Goal: Information Seeking & Learning: Understand process/instructions

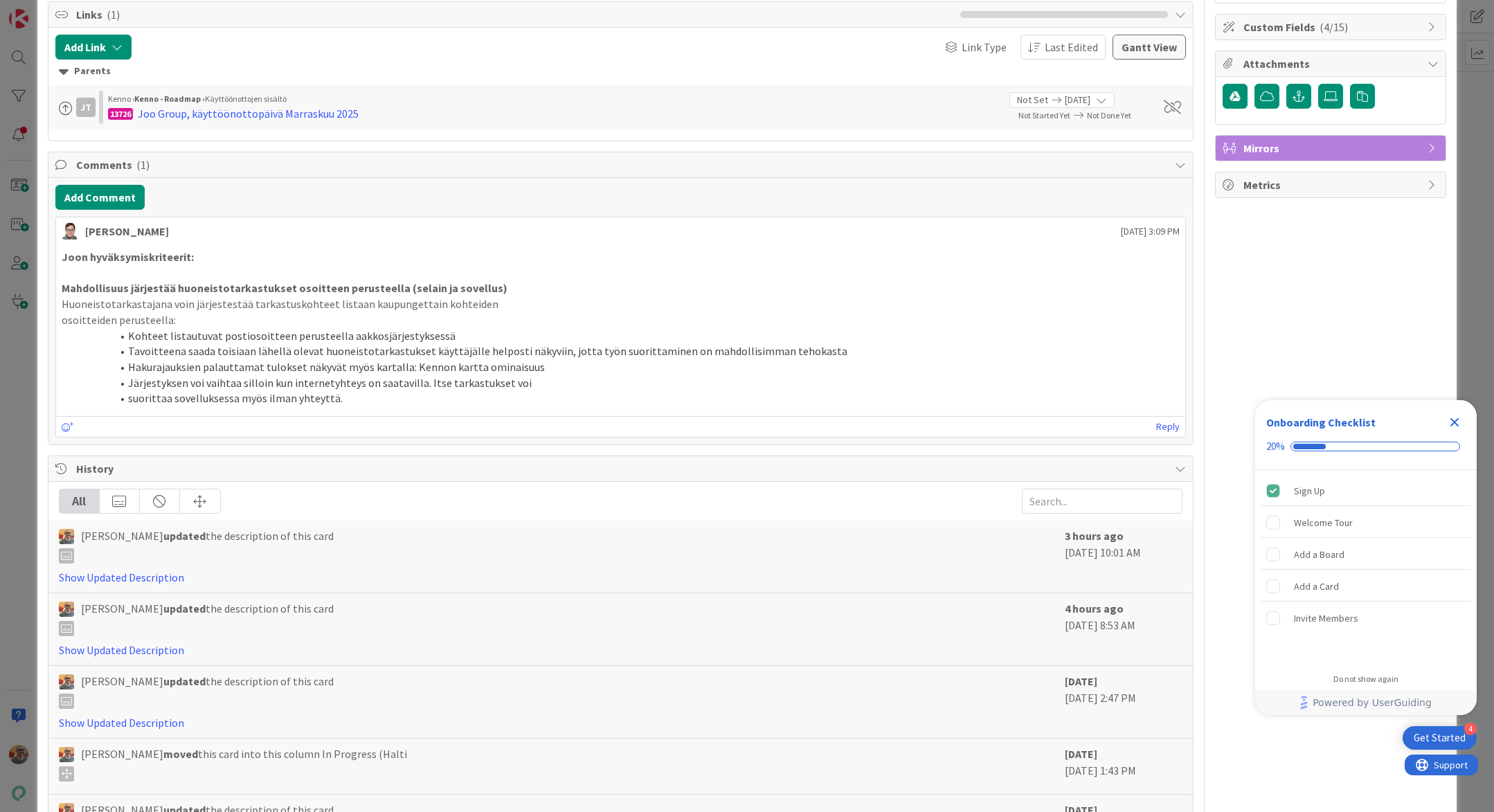
scroll to position [396, 0]
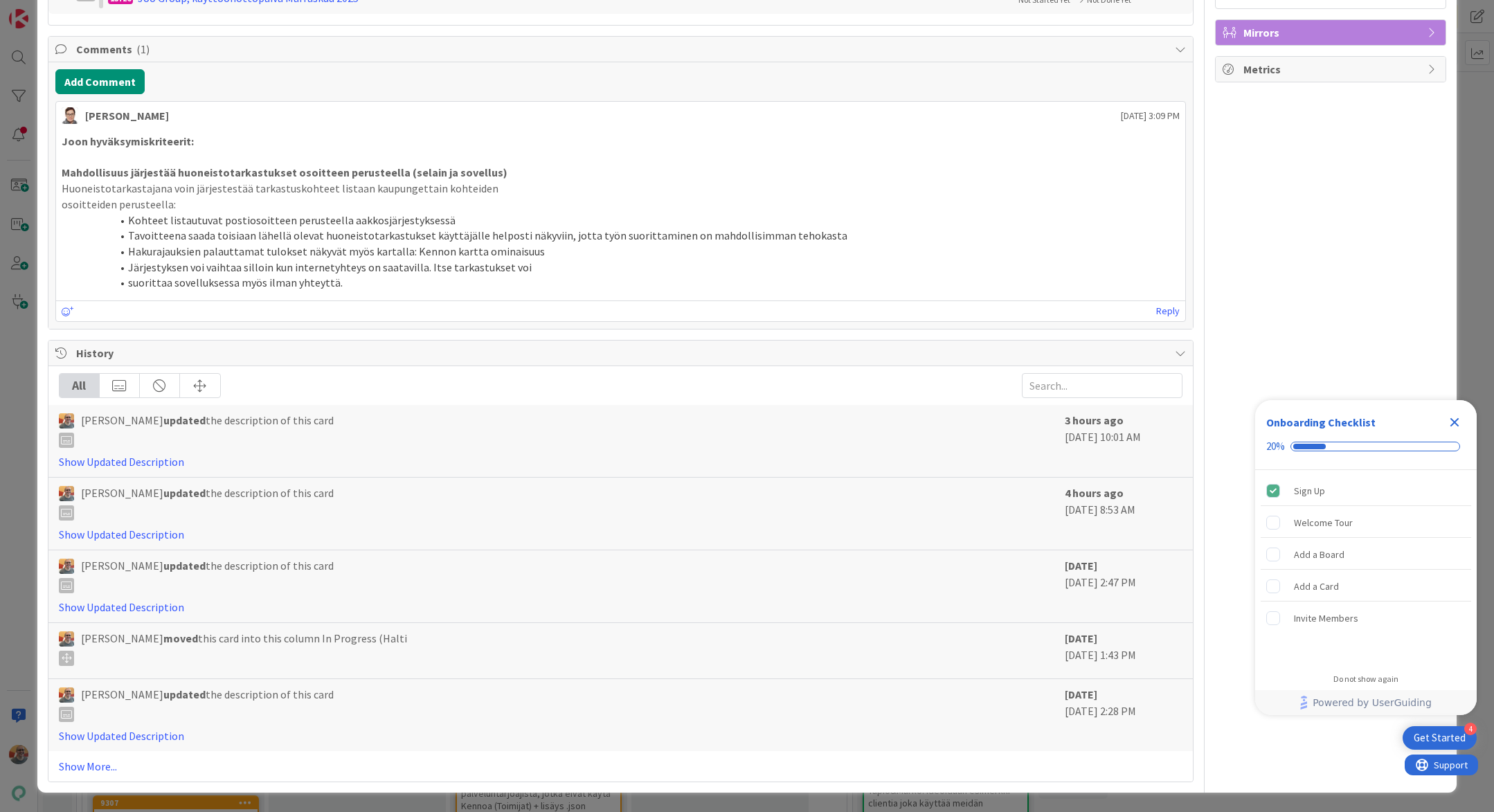
click at [385, 276] on li "suorittaa sovelluksessa myös ilman yhteyttä." at bounding box center [629, 282] width 1102 height 16
click at [272, 281] on li "suorittaa sovelluksessa myös ilman yhteyttä." at bounding box center [629, 282] width 1102 height 16
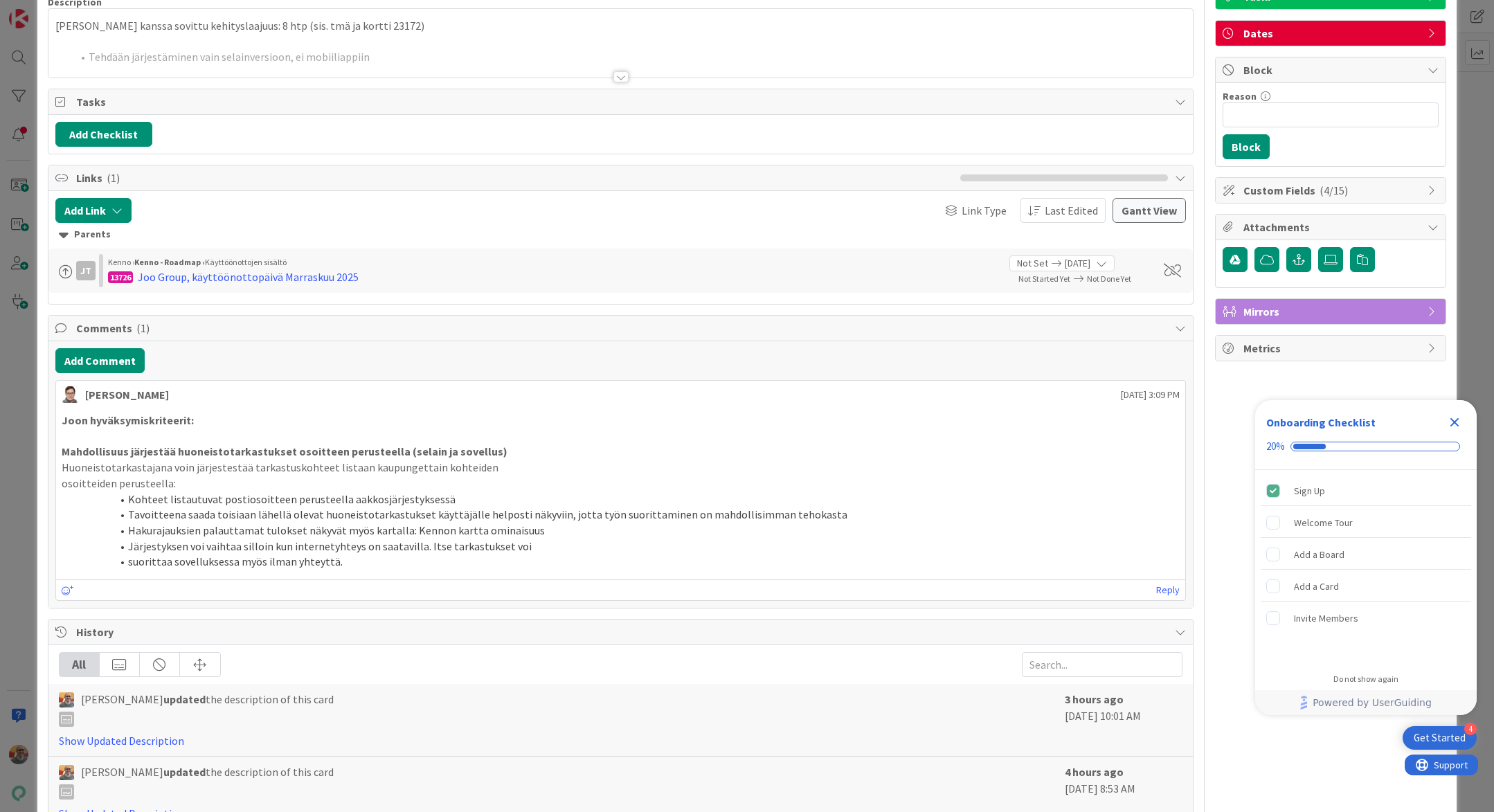
scroll to position [0, 0]
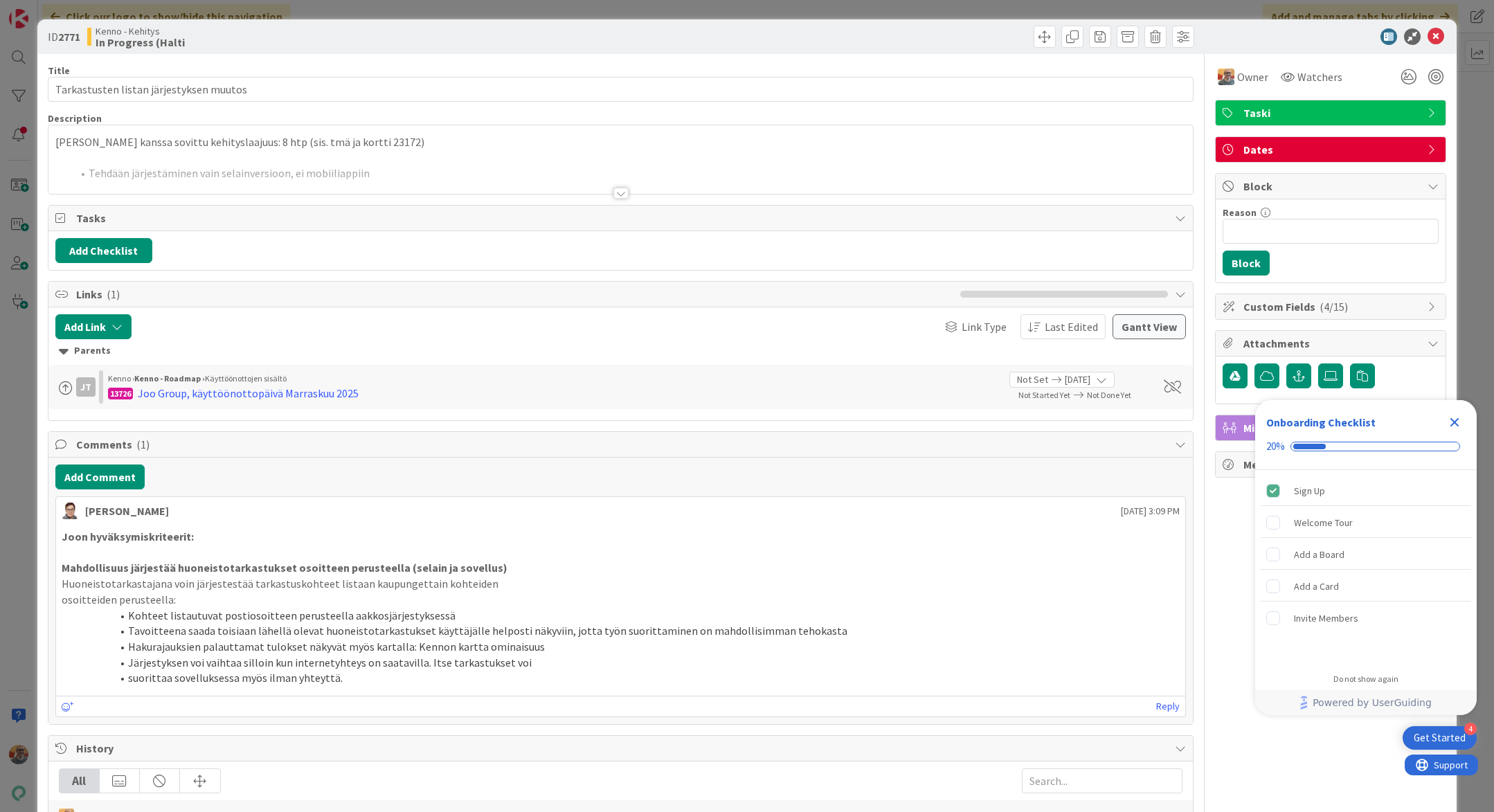
click at [404, 156] on p at bounding box center [621, 157] width 1131 height 16
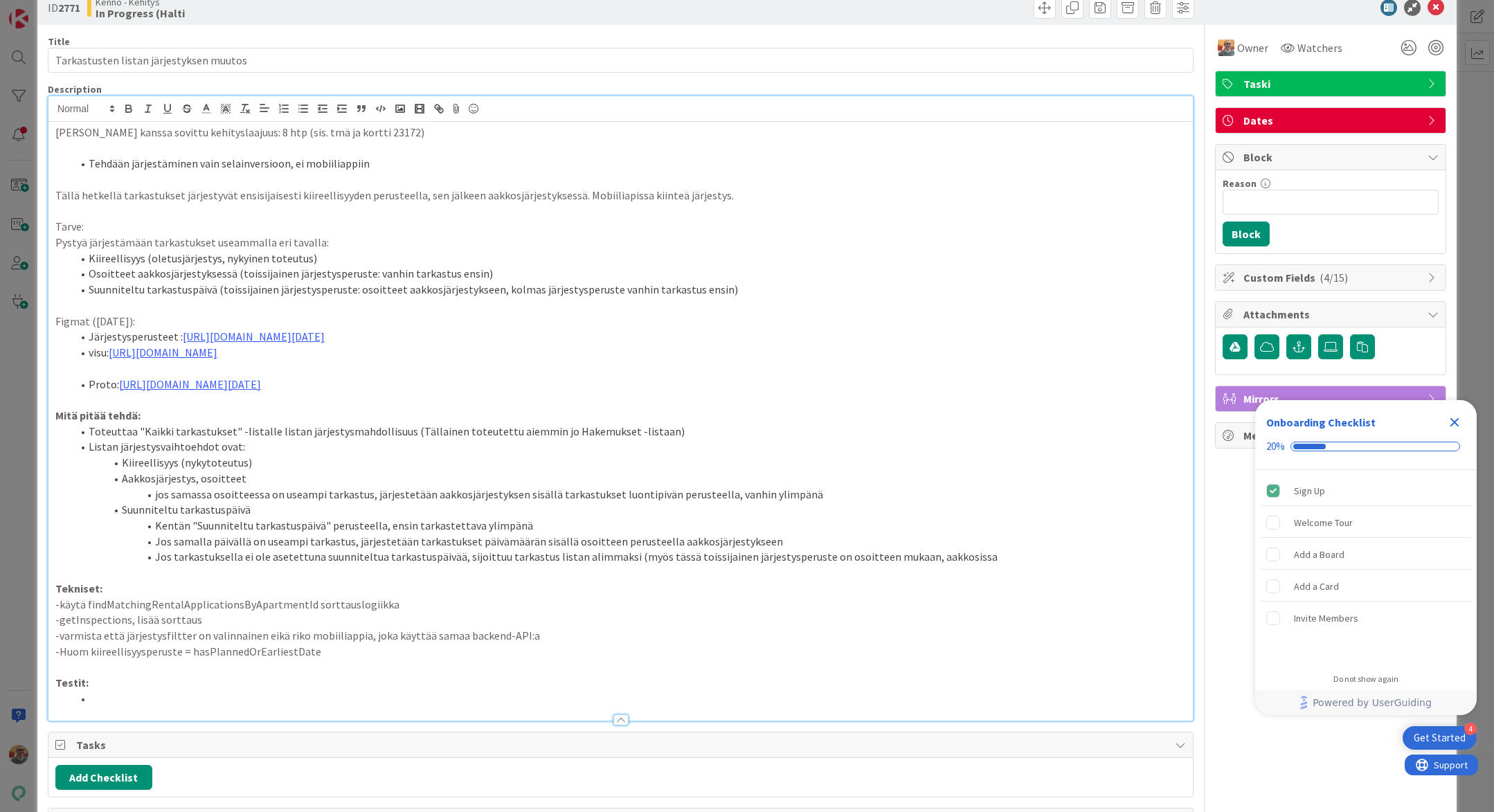
click at [280, 660] on p "-Huom kiireellisyysperuste = hasPlannedOrEarliestDate" at bounding box center [621, 651] width 1131 height 16
copy p "hasPlannedOrEarliestDate"
click at [1427, 7] on icon at bounding box center [1435, 7] width 17 height 17
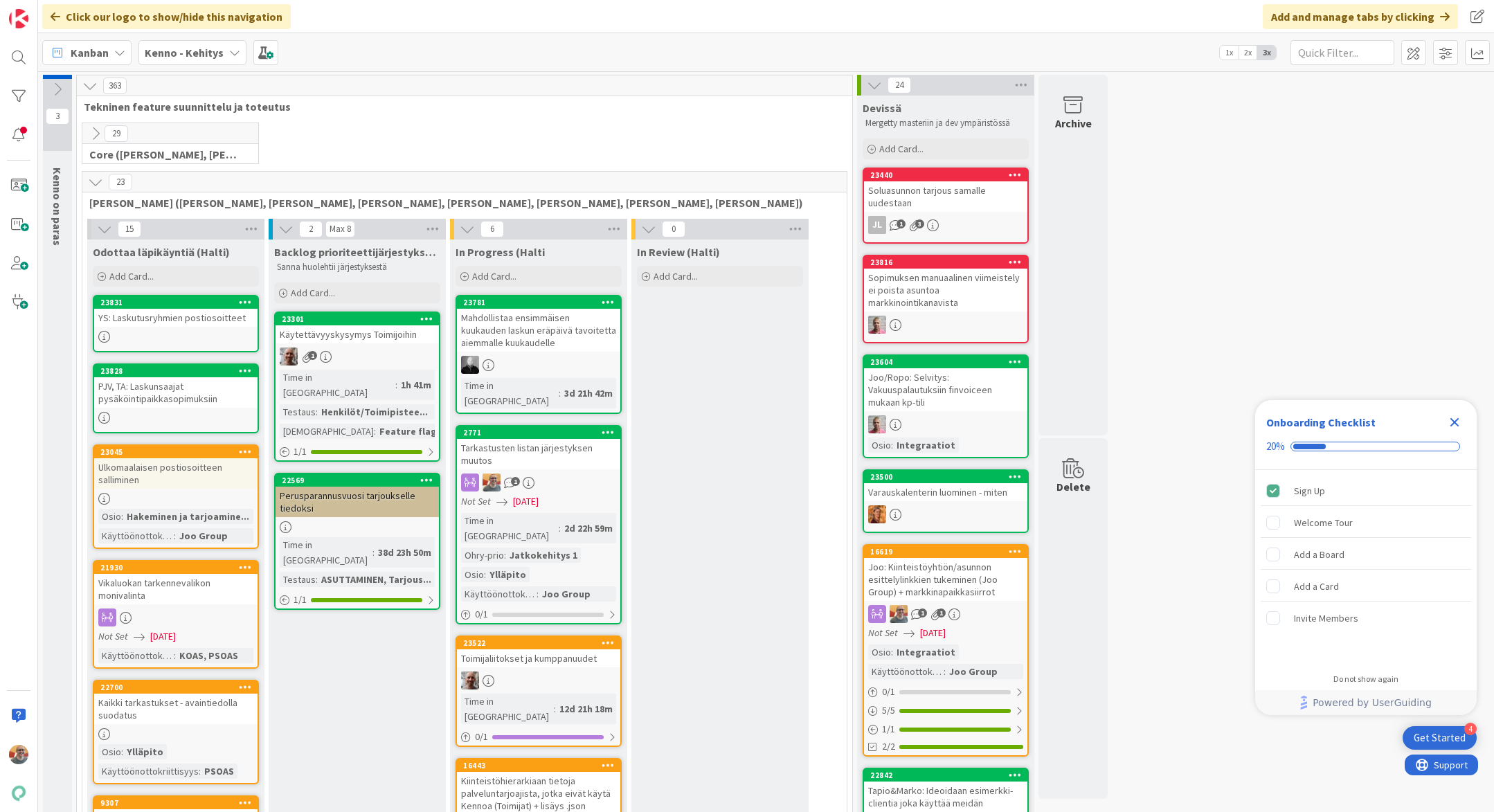
click at [539, 494] on span "[DATE]" at bounding box center [526, 502] width 26 height 15
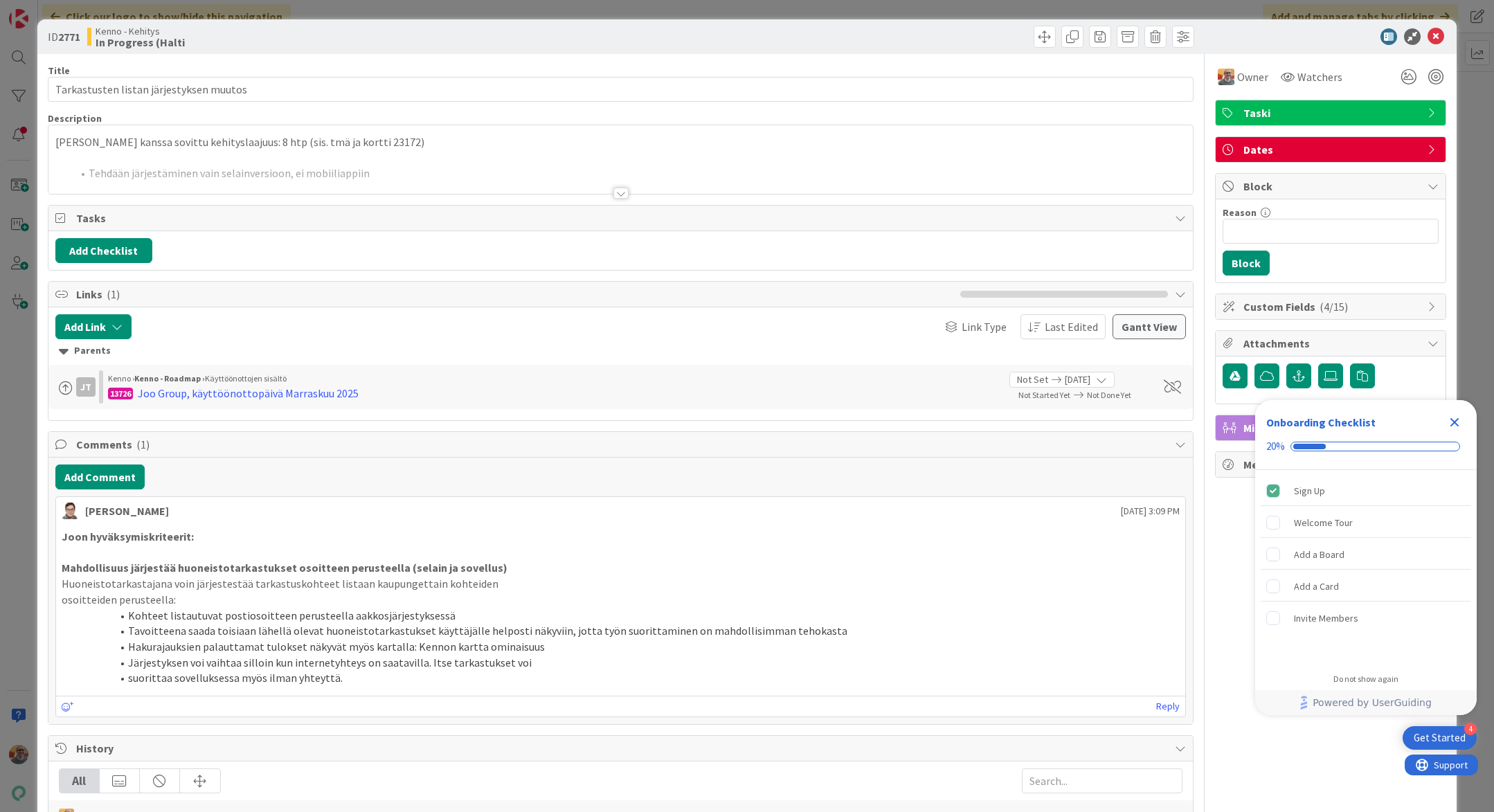
click at [403, 155] on p at bounding box center [621, 157] width 1131 height 16
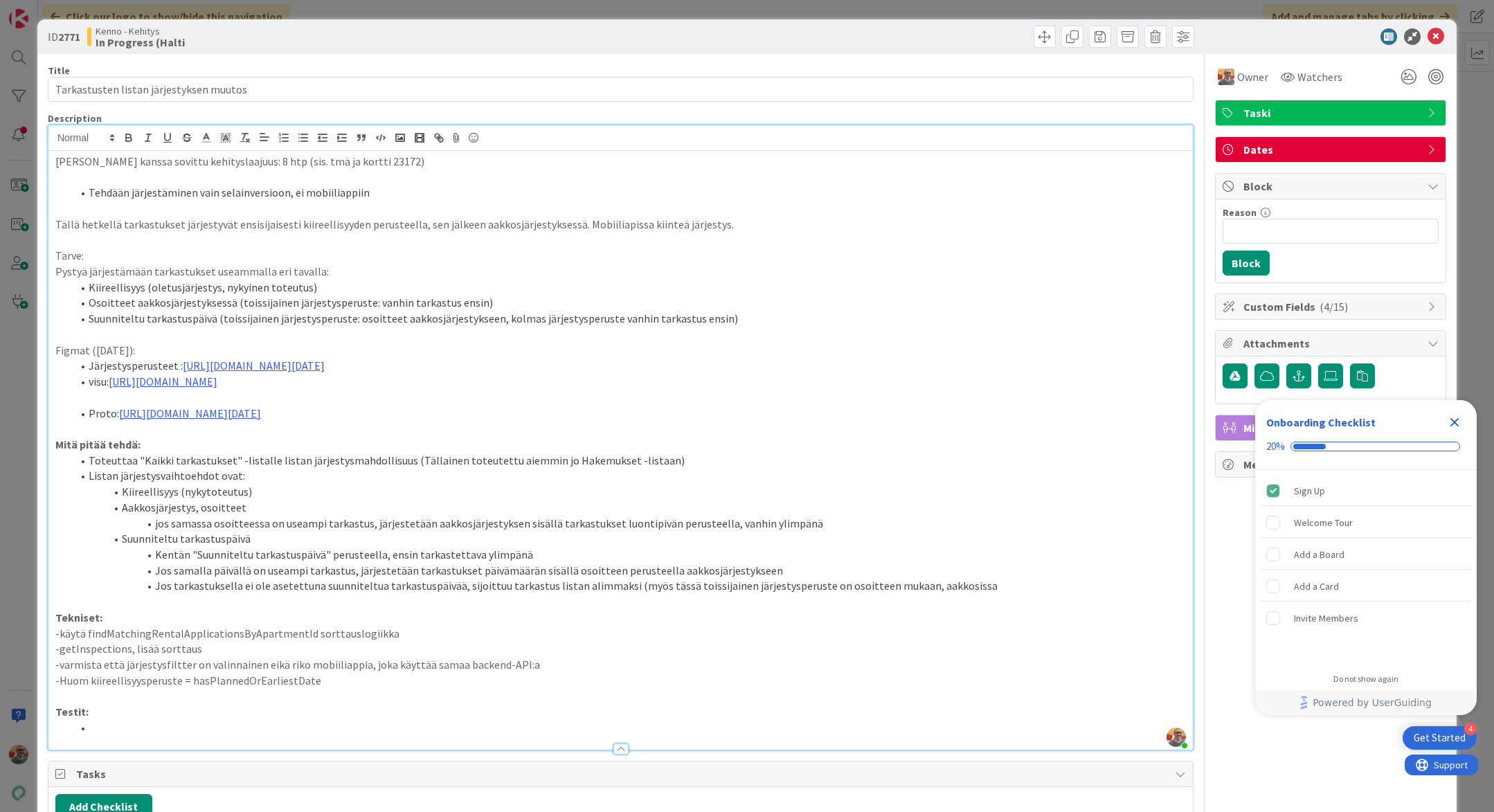
click at [198, 305] on li "Osoitteet aakkosjärjestyksessä (toissijainen järjestysperuste: vanhin tarkastus…" at bounding box center [629, 302] width 1114 height 16
click at [382, 298] on li "Osoitteet aakkosjärjestyksessä (toissijainen järjestysperuste: vanhin tarkastus…" at bounding box center [629, 302] width 1114 height 16
click at [197, 304] on li "Osoitteet aakkosjärjestyksessä (toissijainen järjestysperuste: vanhin tarkastus…" at bounding box center [629, 302] width 1114 height 16
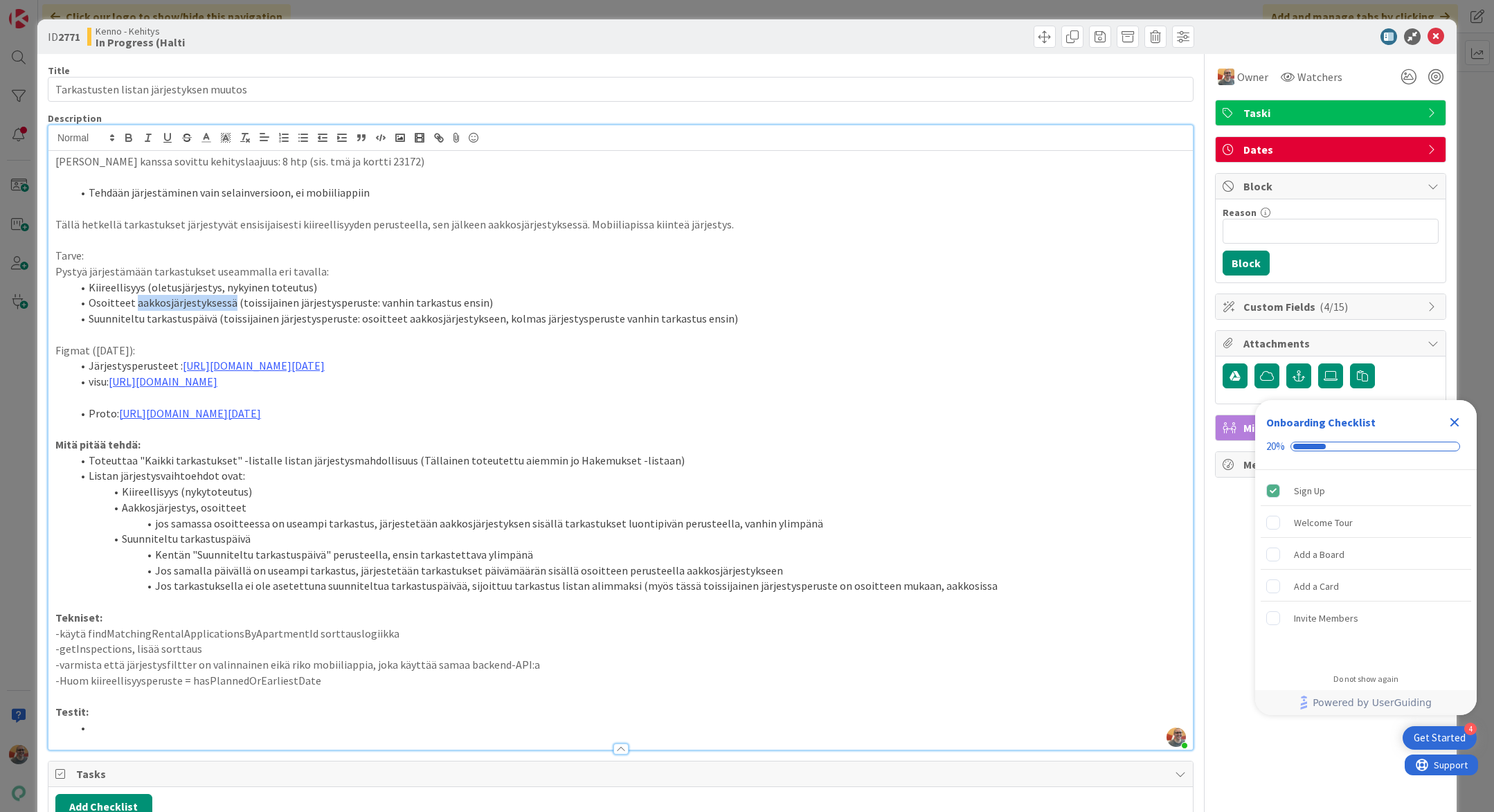
click at [197, 304] on li "Osoitteet aakkosjärjestyksessä (toissijainen järjestysperuste: vanhin tarkastus…" at bounding box center [629, 302] width 1114 height 16
drag, startPoint x: 496, startPoint y: 300, endPoint x: 137, endPoint y: 302, distance: 359.0
click at [137, 302] on li "Osoitteet aakkosjärjestyksessä (toissijainen järjestysperuste: vanhin tarkastus…" at bounding box center [629, 302] width 1114 height 16
copy li "akkosjärjestyksessä (toissijainen järjestysperuste: vanhin tarkastus ensin)"
click at [198, 320] on li "Suunniteltu tarkastuspäivä (toissijainen järjestysperuste: osoitteet aakkosjärj…" at bounding box center [629, 319] width 1114 height 16
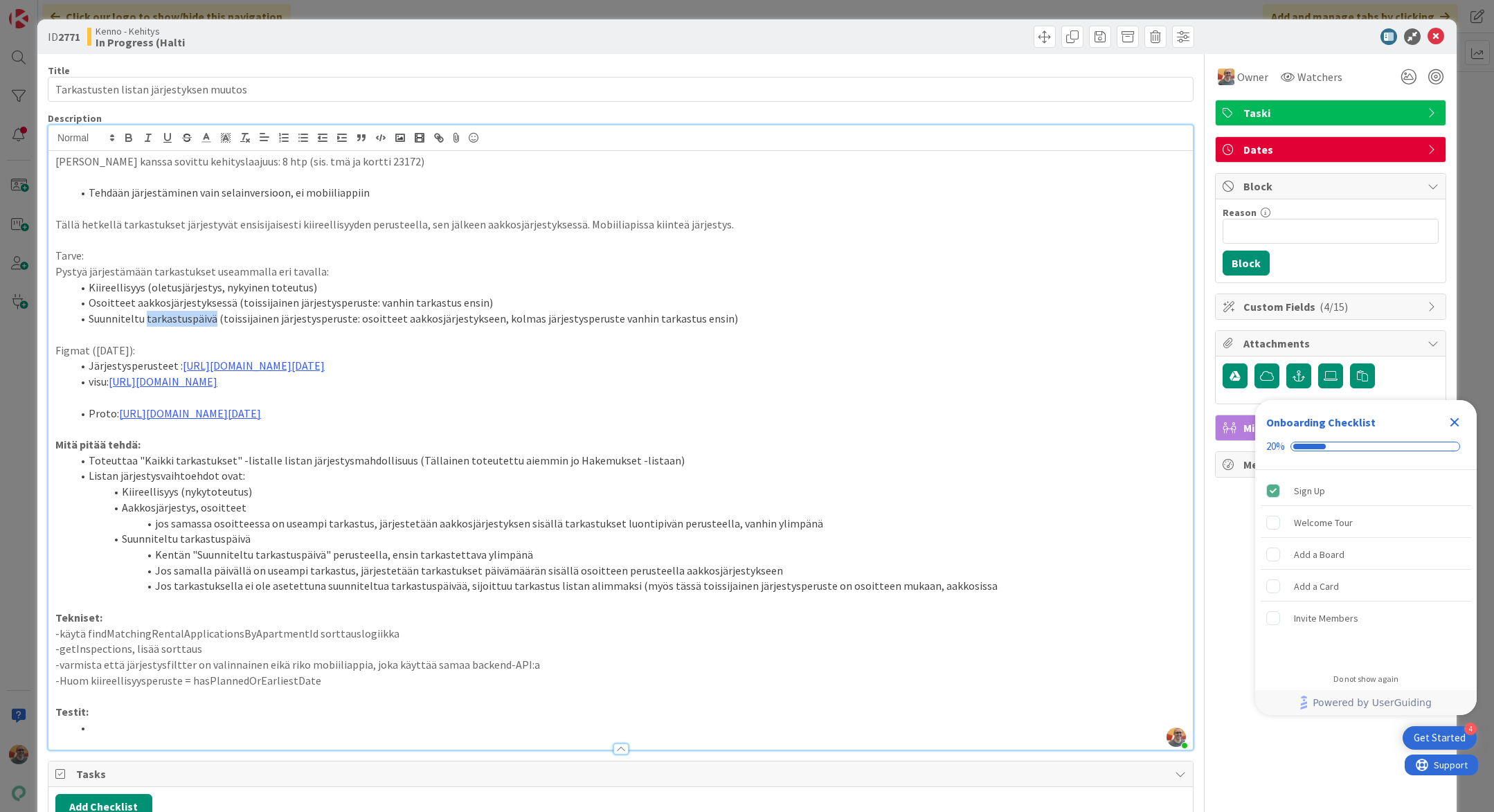
click at [198, 320] on li "Suunniteltu tarkastuspäivä (toissijainen järjestysperuste: osoitteet aakkosjärj…" at bounding box center [629, 319] width 1114 height 16
click at [287, 323] on li "Suunniteltu tarkastuspäivä (toissijainen järjestysperuste: osoitteet aakkosjärj…" at bounding box center [629, 319] width 1114 height 16
click at [497, 310] on li "Osoitteet aakkosjärjestyksessä (toissijainen järjestysperuste: vanhin tarkastus…" at bounding box center [629, 302] width 1114 height 16
click at [187, 324] on li "Suunniteltu tarkastuspäivä (toissijainen järjestysperuste: osoitteet aakkosjärj…" at bounding box center [629, 319] width 1114 height 16
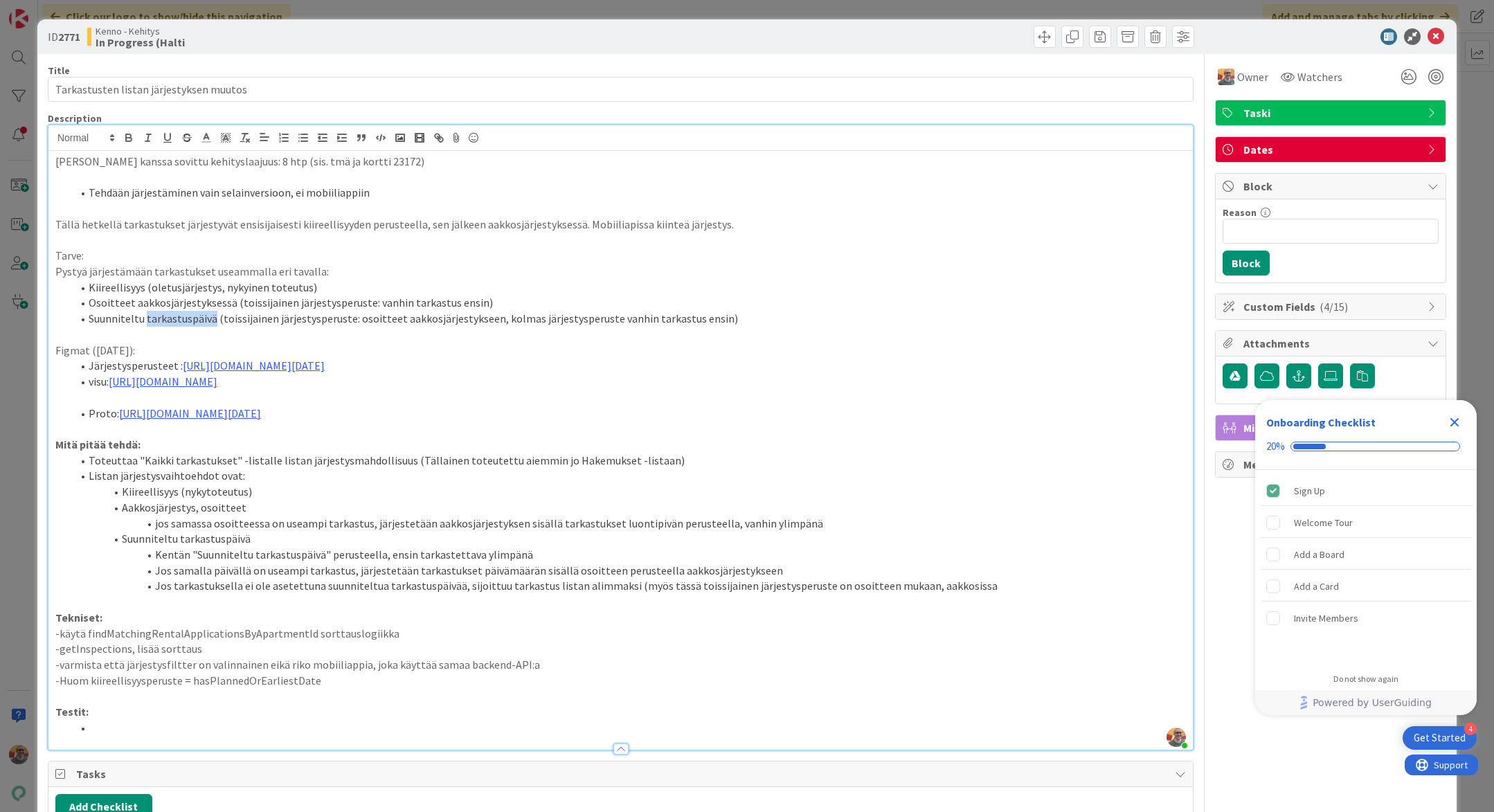
click at [187, 324] on li "Suunniteltu tarkastuspäivä (toissijainen järjestysperuste: osoitteet aakkosjärj…" at bounding box center [629, 319] width 1114 height 16
click at [719, 315] on li "Suunniteltu tarkastuspäivä (toissijainen järjestysperuste: osoitteet aakkosjärj…" at bounding box center [629, 319] width 1114 height 16
copy li "tarkastuspäivä (toissijainen järjestysperuste: osoitteet aakkosjärjestykseen, k…"
click at [324, 363] on link "[URL][DOMAIN_NAME][DATE]" at bounding box center [253, 365] width 142 height 14
click at [497, 392] on link "[URL][DOMAIN_NAME][DATE]" at bounding box center [507, 392] width 123 height 18
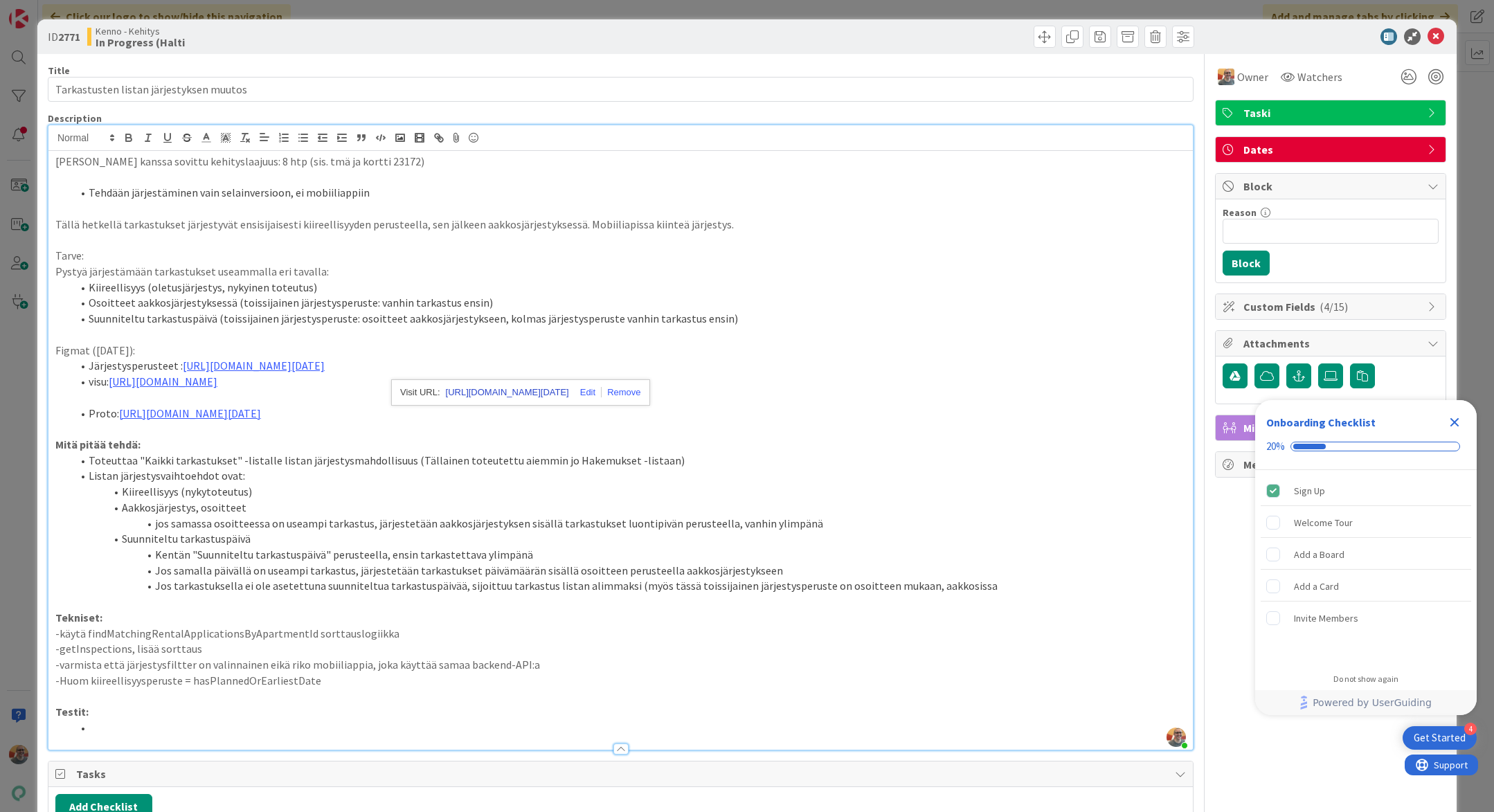
click at [497, 392] on link "[URL][DOMAIN_NAME][DATE]" at bounding box center [507, 392] width 123 height 18
click at [581, 453] on p "Mitä pitää tehdä:" at bounding box center [621, 444] width 1131 height 16
click at [400, 420] on li "Proto: [URL][DOMAIN_NAME][DATE]" at bounding box center [629, 413] width 1114 height 16
click at [561, 457] on link "[URL][DOMAIN_NAME][DATE]" at bounding box center [588, 455] width 123 height 18
click at [122, 285] on li "Kiireellisyys (oletusjärjestys, nykyinen toteutus)" at bounding box center [629, 287] width 1114 height 16
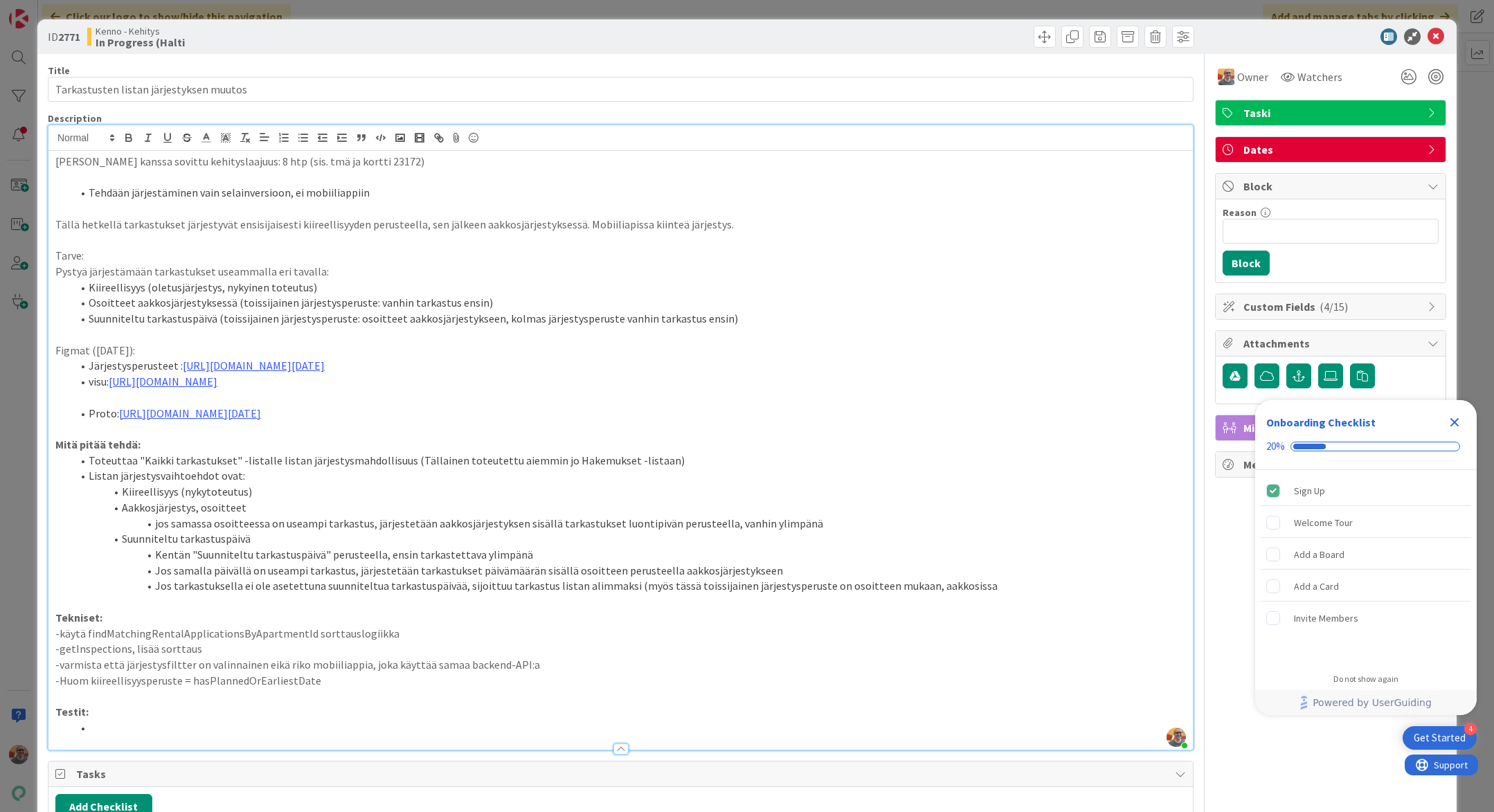
click at [132, 298] on li "Osoitteet aakkosjärjestyksessä (toissijainen järjestysperuste: vanhin tarkastus…" at bounding box center [629, 302] width 1114 height 16
click at [137, 314] on li "Suunniteltu tarkastuspäivä (toissijainen järjestysperuste: osoitteet aakkosjärj…" at bounding box center [629, 319] width 1114 height 16
click at [356, 167] on p "[PERSON_NAME] kanssa sovittu kehityslaajuus: 8 htp (sis. tmä ja kortti 23172)" at bounding box center [621, 161] width 1131 height 16
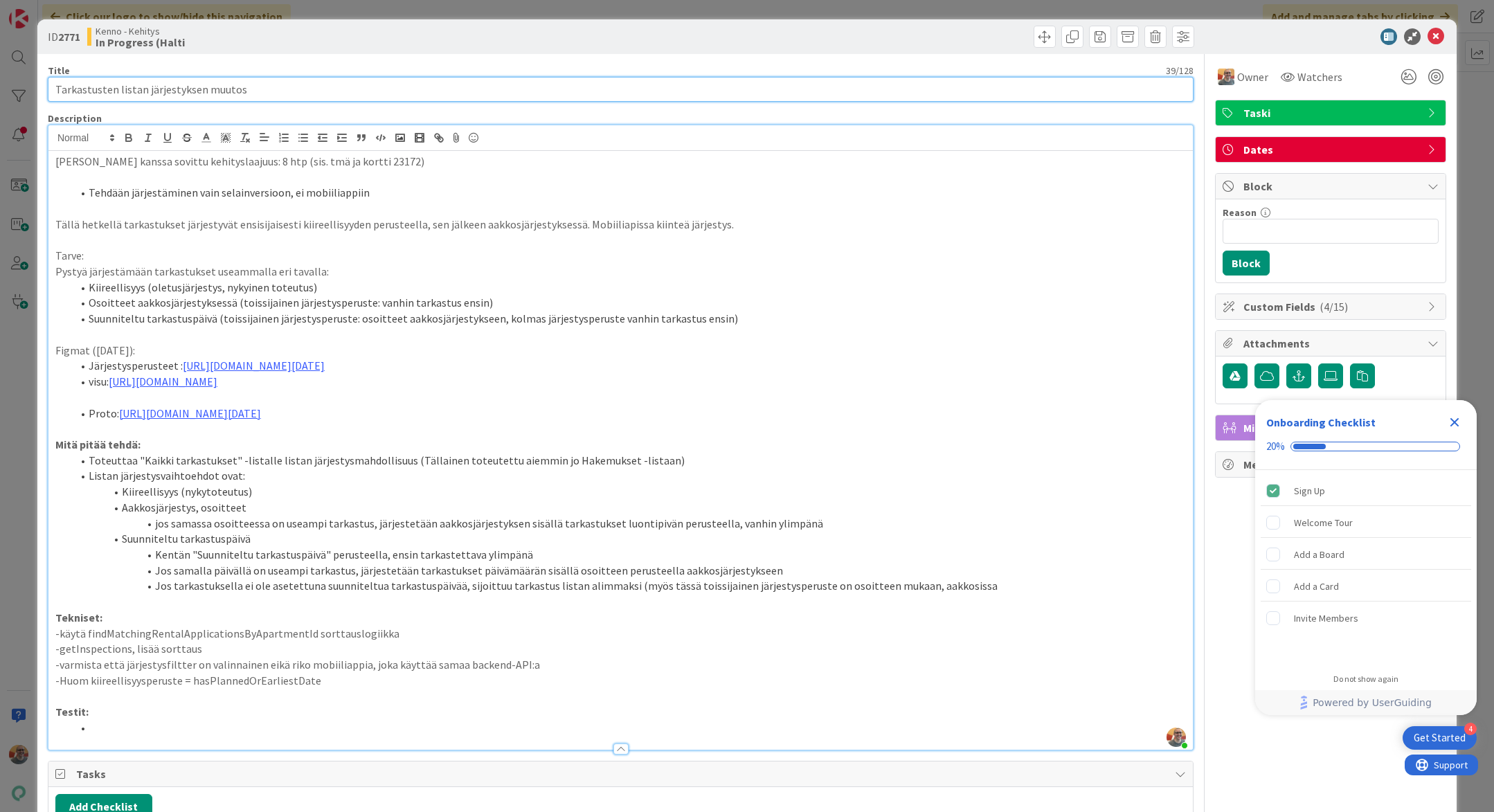
click at [243, 80] on input "Tarkastusten listan järjestyksen muutos" at bounding box center [621, 89] width 1146 height 25
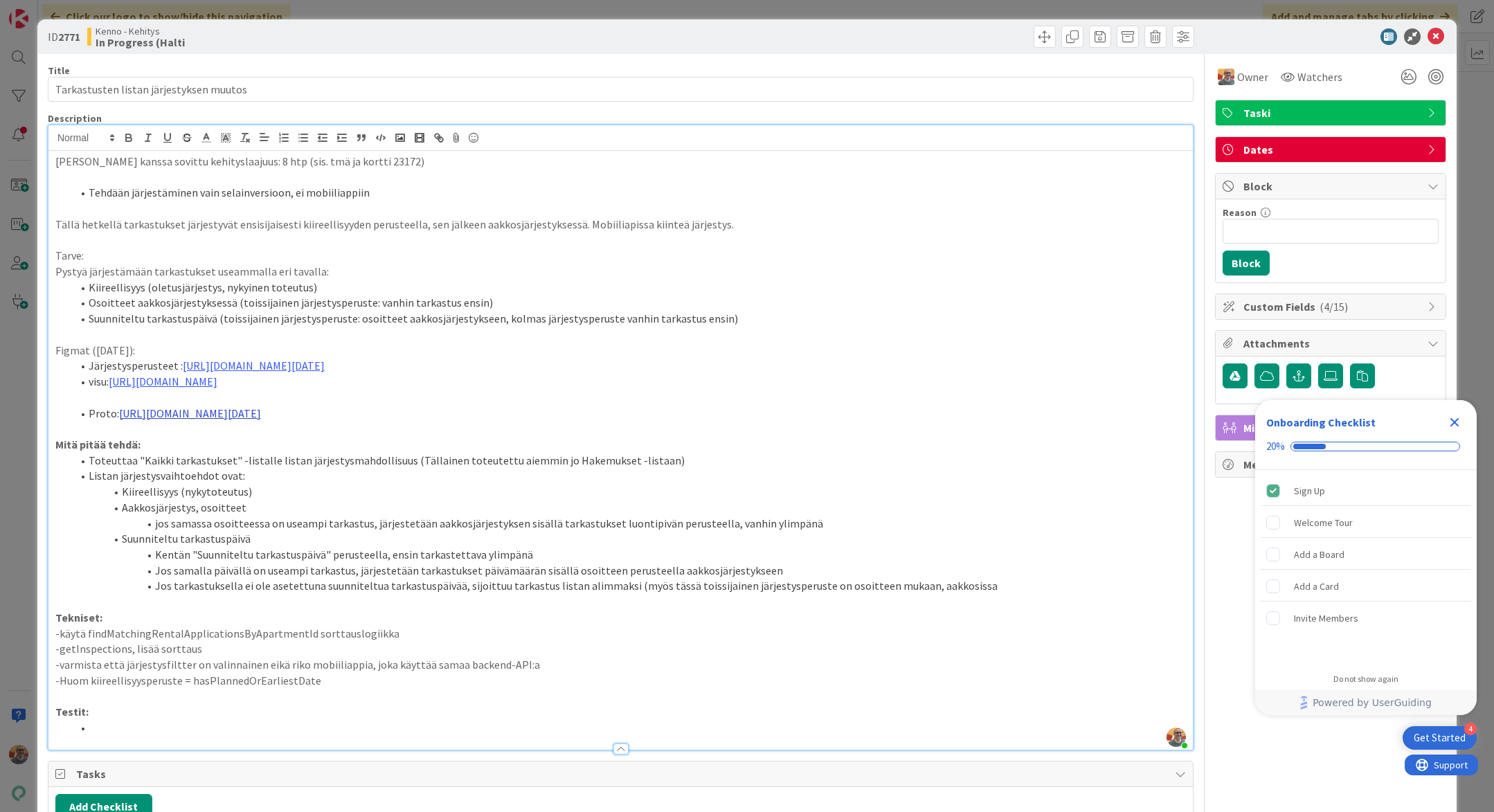
click at [238, 409] on link "[URL][DOMAIN_NAME][DATE]" at bounding box center [190, 413] width 142 height 14
click at [551, 454] on link "[URL][DOMAIN_NAME][DATE]" at bounding box center [588, 455] width 123 height 18
click at [177, 286] on li "Kiireellisyys (oletusjärjestys, nykyinen toteutus)" at bounding box center [629, 287] width 1114 height 16
click at [168, 294] on li "Kiireellisyys (oletusjärjestys, nykyinen toteutus)" at bounding box center [629, 287] width 1114 height 16
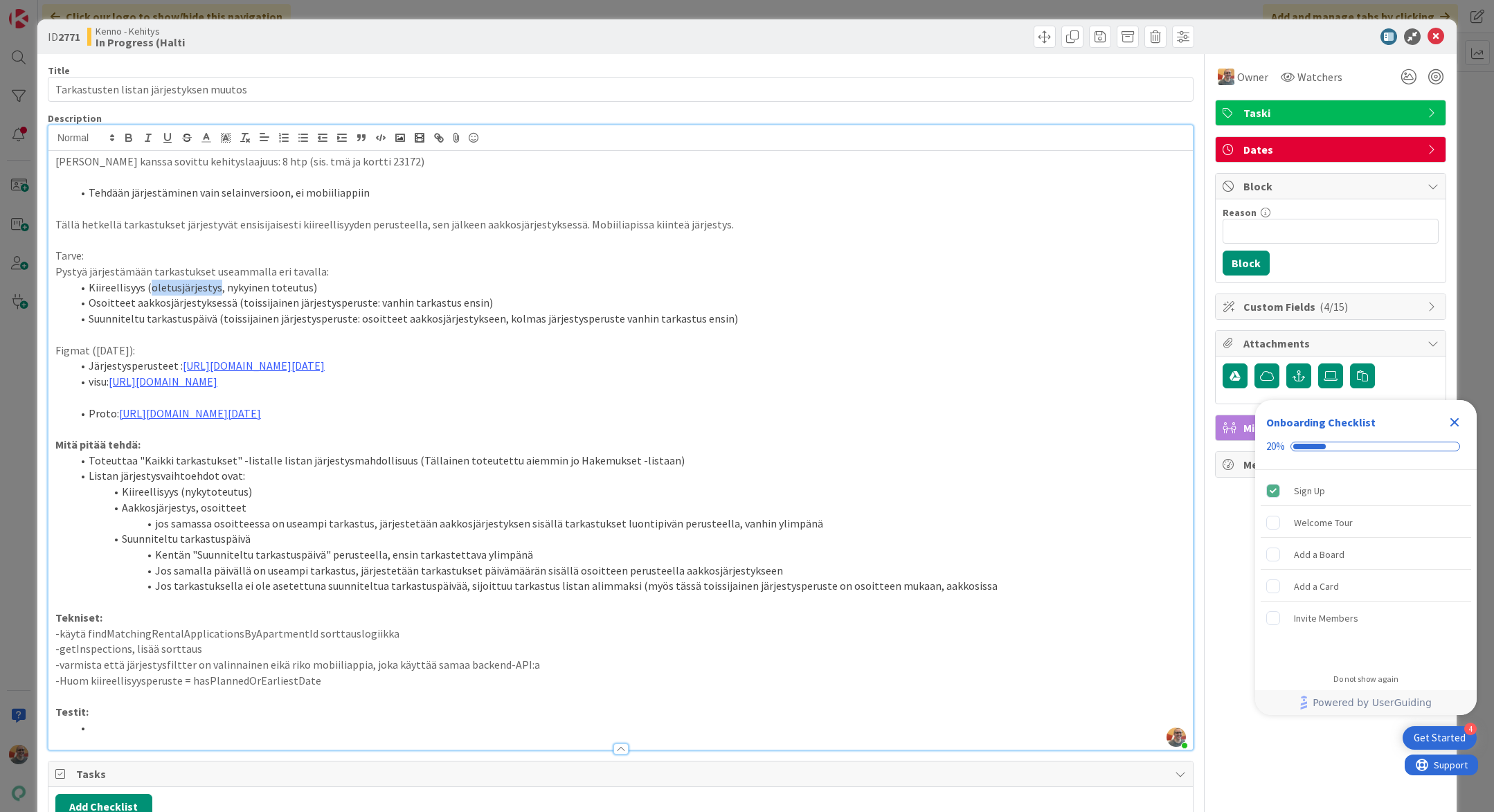
click at [168, 294] on li "Kiireellisyys (oletusjärjestys, nykyinen toteutus)" at bounding box center [629, 287] width 1114 height 16
click at [172, 292] on li "Kiireellisyys (oletusjärjestys, nykyinen toteutus)" at bounding box center [629, 287] width 1114 height 16
click at [184, 305] on li "Osoitteet aakkosjärjestyksessä (toissijainen järjestysperuste: vanhin tarkastus…" at bounding box center [629, 302] width 1114 height 16
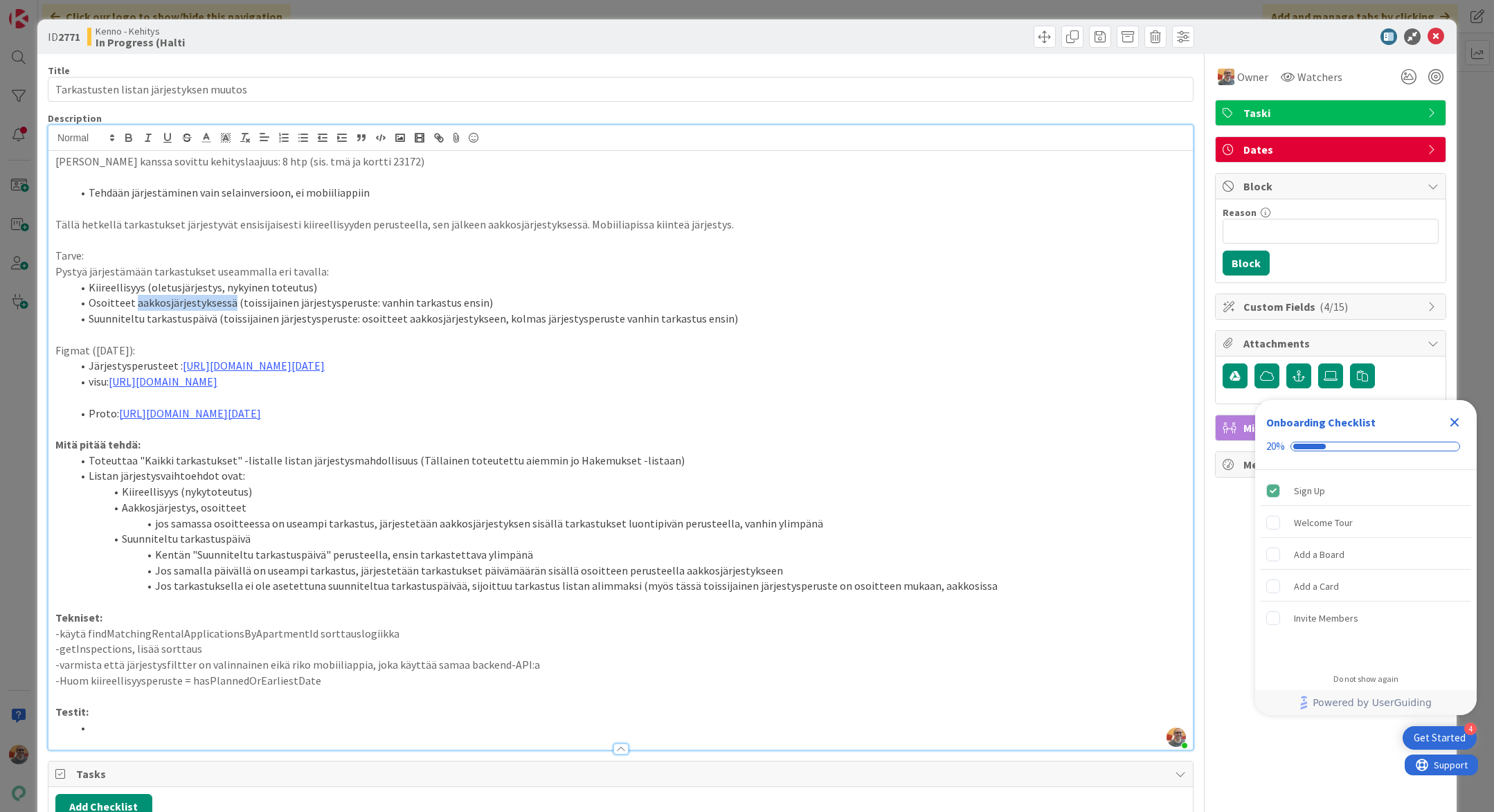
click at [193, 305] on li "Osoitteet aakkosjärjestyksessä (toissijainen järjestysperuste: vanhin tarkastus…" at bounding box center [629, 302] width 1114 height 16
click at [192, 306] on li "Osoitteet aakkosjärjestyksessä (toissijainen järjestysperuste: vanhin tarkastus…" at bounding box center [629, 302] width 1114 height 16
click at [382, 300] on li "Osoitteet aakkosjärjestyksessä (toissijainen järjestysperuste: vanhin tarkastus…" at bounding box center [629, 302] width 1114 height 16
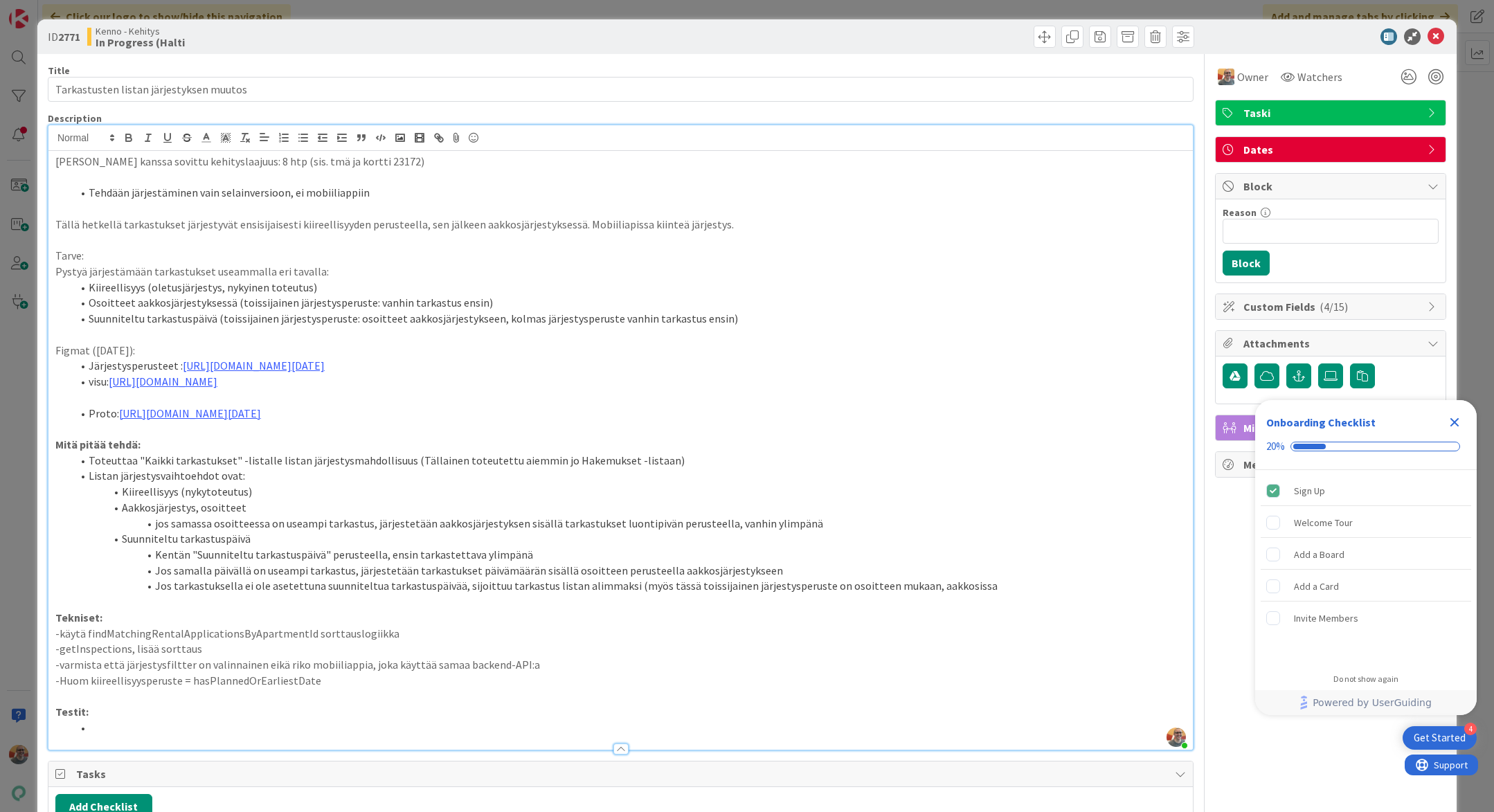
click at [454, 303] on li "Osoitteet aakkosjärjestyksessä (toissijainen järjestysperuste: vanhin tarkastus…" at bounding box center [629, 302] width 1114 height 16
click at [188, 324] on li "Suunniteltu tarkastuspäivä (toissijainen järjestysperuste: osoitteet aakkosjärj…" at bounding box center [629, 319] width 1114 height 16
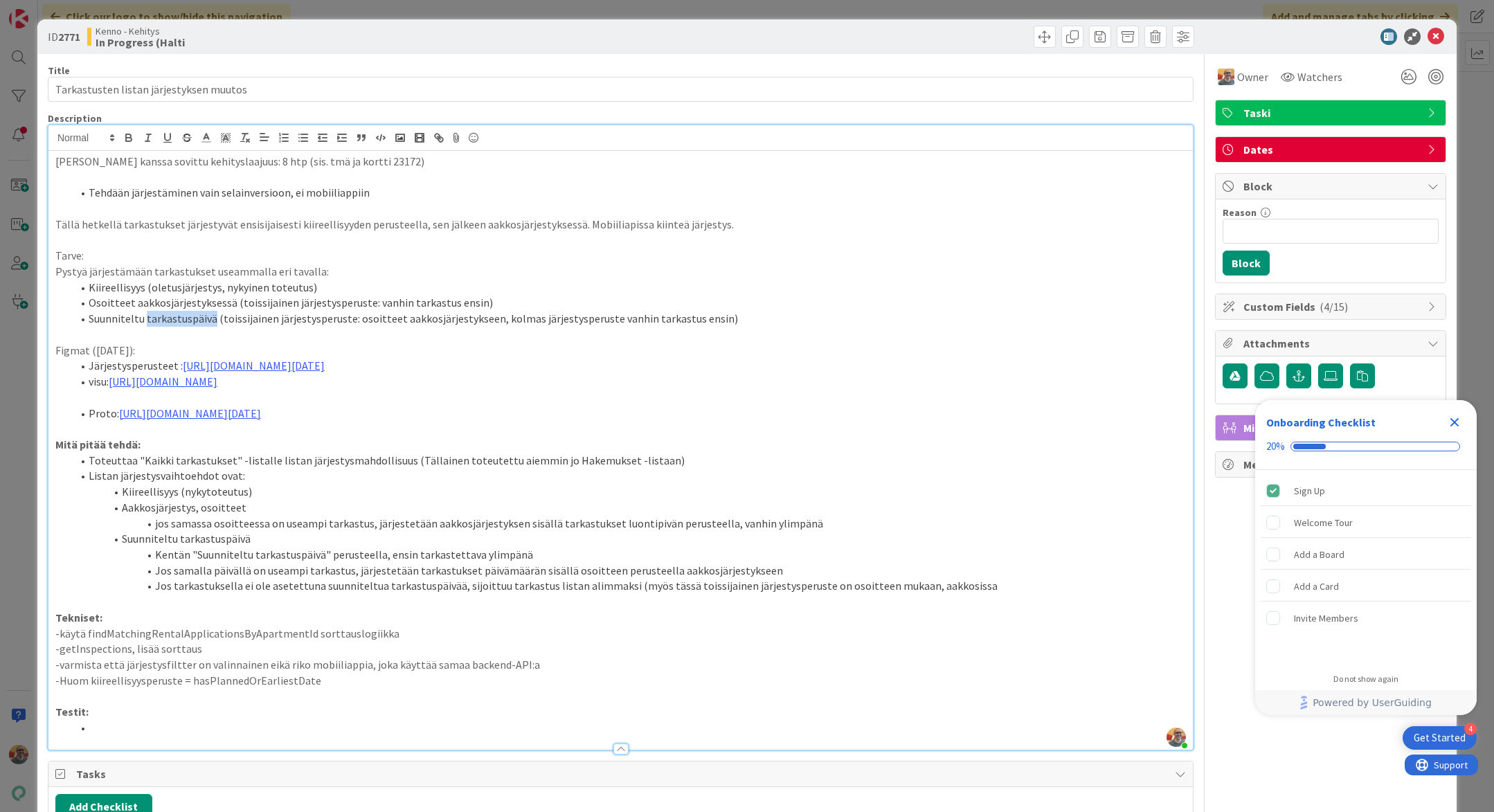
click at [188, 323] on li "Suunniteltu tarkastuspäivä (toissijainen järjestysperuste: osoitteet aakkosjärj…" at bounding box center [629, 319] width 1114 height 16
click at [366, 320] on li "Suunniteltu tarkastuspäivä (toissijainen järjestysperuste: osoitteet aakkosjärj…" at bounding box center [629, 319] width 1114 height 16
click at [194, 323] on li "Suunniteltu tarkastuspäivä (toissijainen järjestysperuste: osoitteet aakkosjärj…" at bounding box center [629, 319] width 1114 height 16
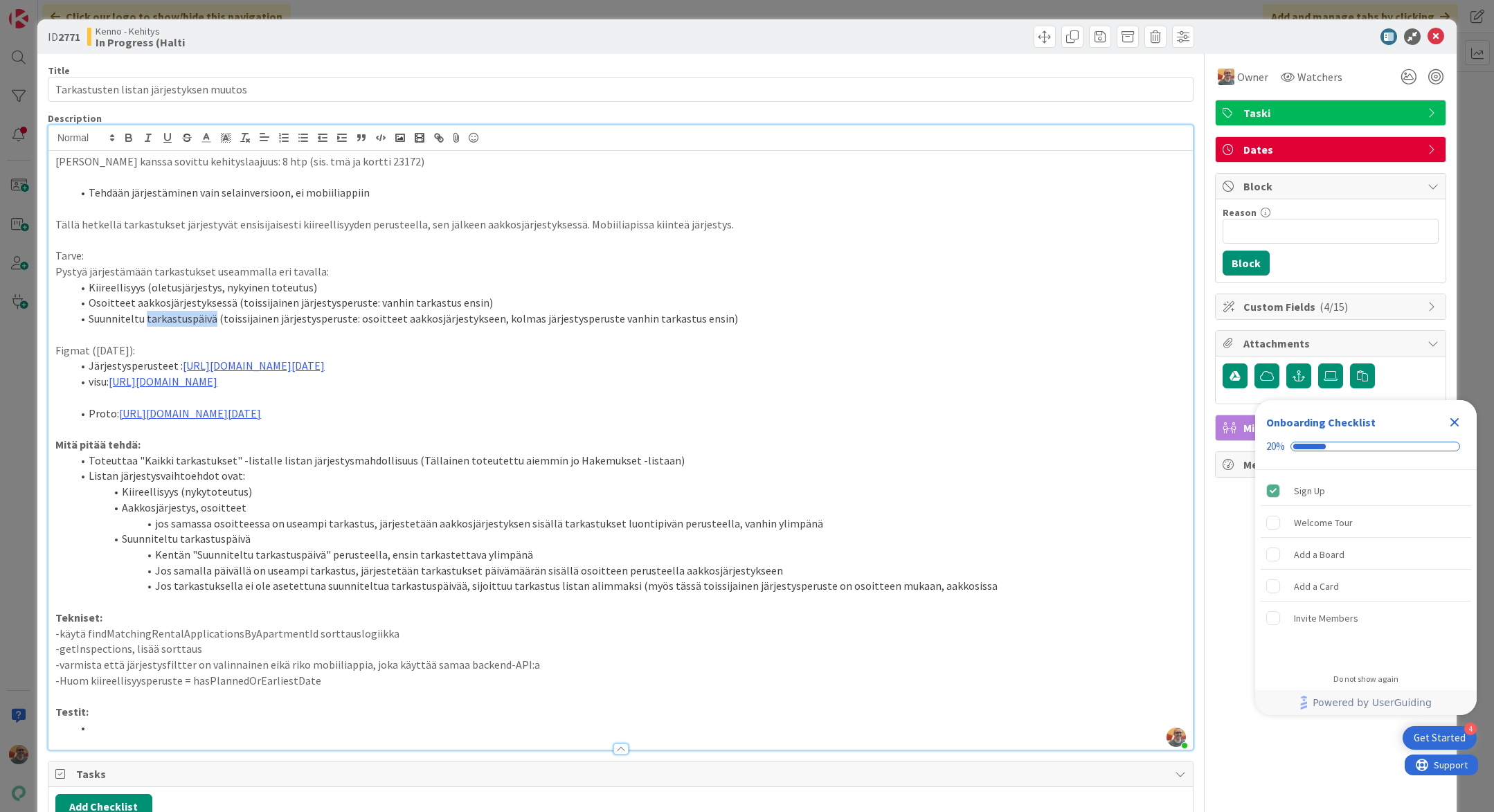
click at [185, 321] on li "Suunniteltu tarkastuspäivä (toissijainen järjestysperuste: osoitteet aakkosjärj…" at bounding box center [629, 319] width 1114 height 16
click at [185, 286] on li "Kiireellisyys (oletusjärjestys, nykyinen toteutus)" at bounding box center [629, 287] width 1114 height 16
click at [311, 320] on li "Suunniteltu tarkastuspäivä (toissijainen järjestysperuste: osoitteet aakkosjärj…" at bounding box center [629, 319] width 1114 height 16
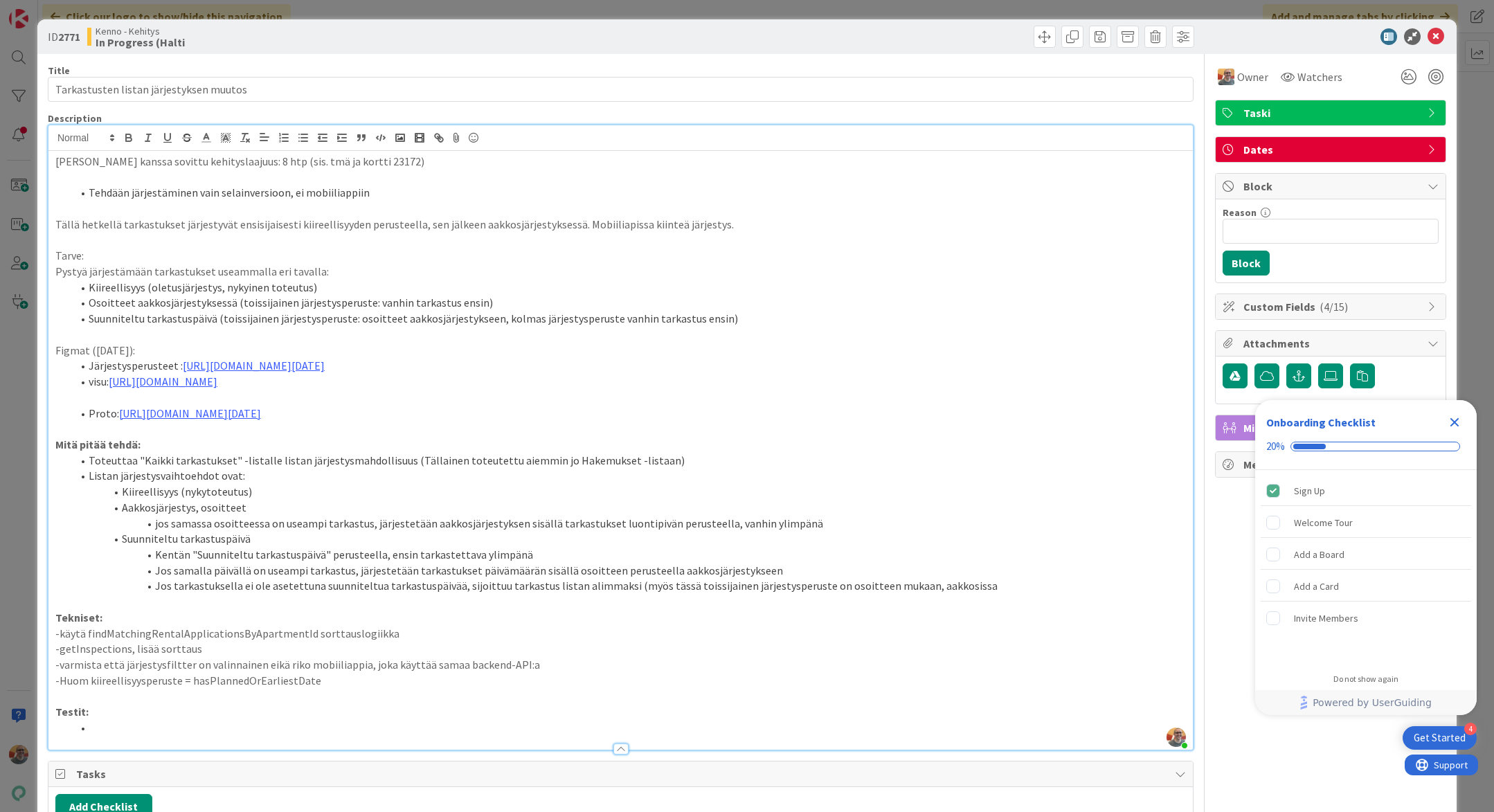
click at [364, 320] on li "Suunniteltu tarkastuspäivä (toissijainen järjestysperuste: osoitteet aakkosjärj…" at bounding box center [629, 319] width 1114 height 16
click at [365, 320] on li "Suunniteltu tarkastuspäivä (toissijainen järjestysperuste: osoitteet aakkosjärj…" at bounding box center [629, 319] width 1114 height 16
click at [539, 319] on li "Suunniteltu tarkastuspäivä (toissijainen järjestysperuste: osoitteet aakkosjärj…" at bounding box center [629, 319] width 1114 height 16
click at [362, 317] on li "Suunniteltu tarkastuspäivä (toissijainen järjestysperuste: osoitteet aakkosjärj…" at bounding box center [629, 319] width 1114 height 16
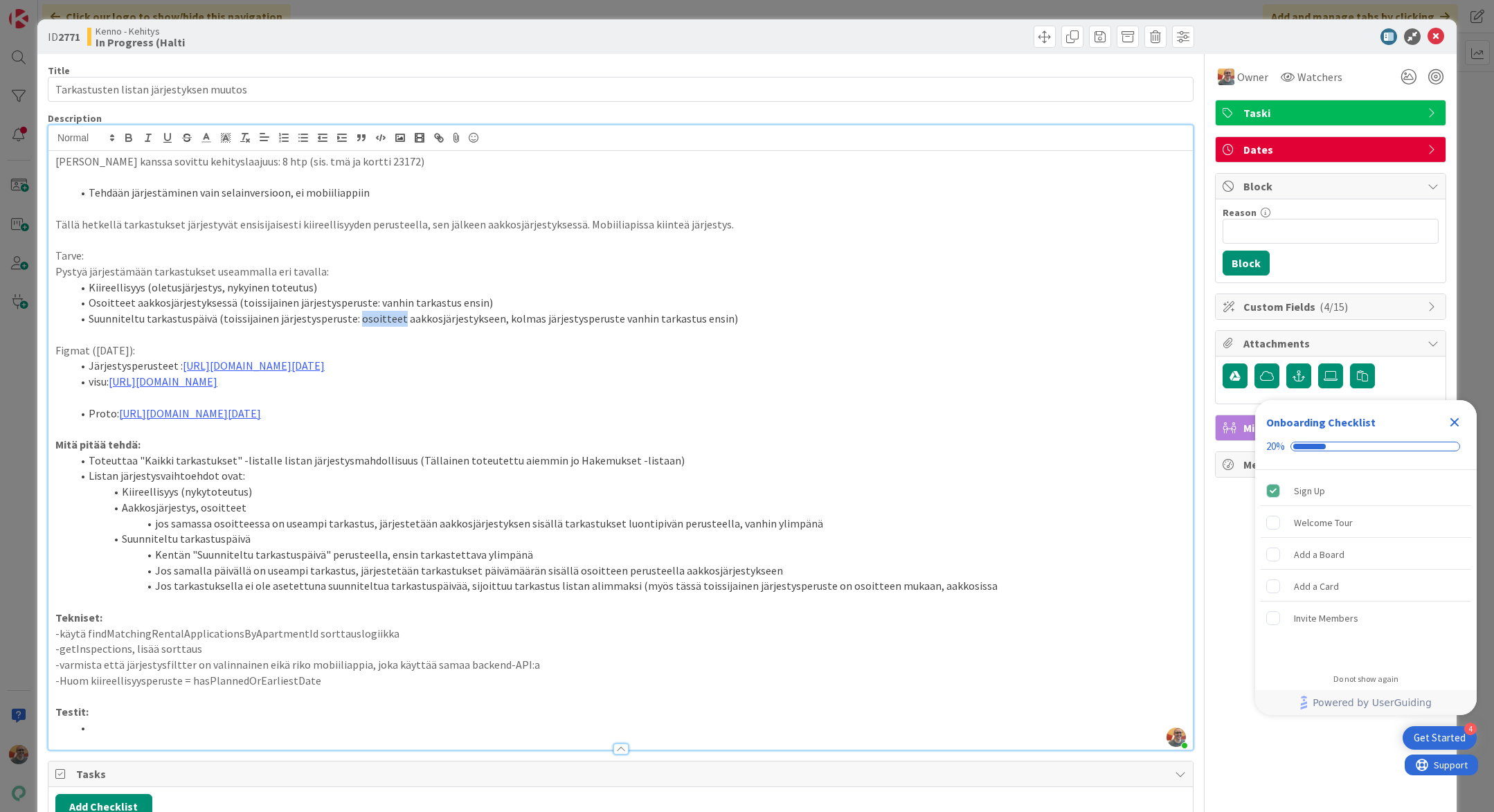
click at [362, 317] on li "Suunniteltu tarkastuspäivä (toissijainen järjestysperuste: osoitteet aakkosjärj…" at bounding box center [629, 319] width 1114 height 16
click at [363, 689] on p "-Huom kiireellisyysperuste = hasPlannedOrEarliestDate" at bounding box center [621, 680] width 1131 height 16
click at [1457, 420] on icon "Close Checklist" at bounding box center [1454, 422] width 17 height 17
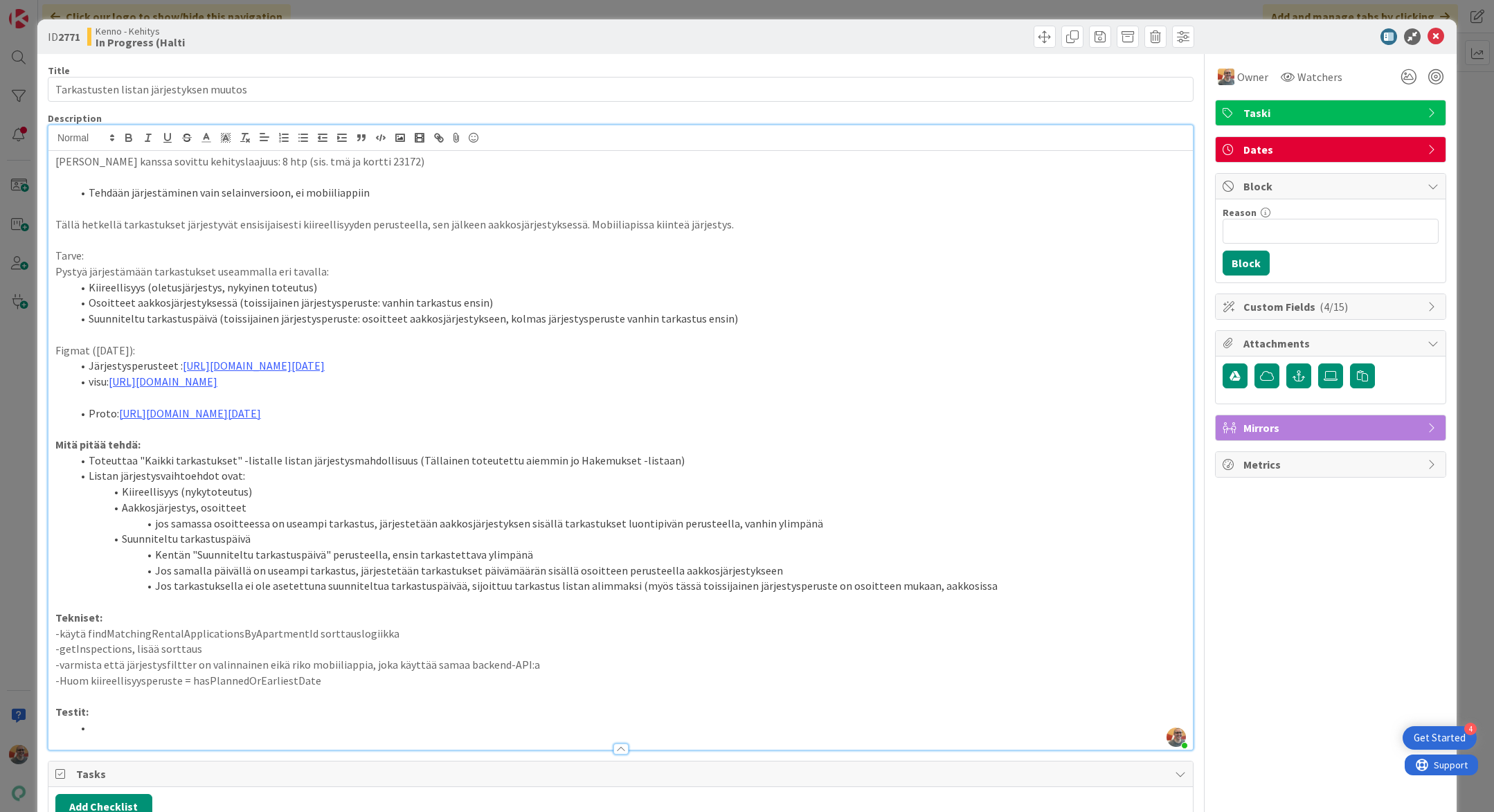
click at [390, 579] on li "Jos samalla päivällä on useampi tarkastus, järjestetään tarkastukset päivämäärä…" at bounding box center [629, 570] width 1114 height 16
click at [349, 689] on p "-Huom kiireellisyysperuste = hasPlannedOrEarliestDate" at bounding box center [621, 680] width 1131 height 16
click at [1427, 36] on icon at bounding box center [1435, 36] width 17 height 17
